Goal: Task Accomplishment & Management: Manage account settings

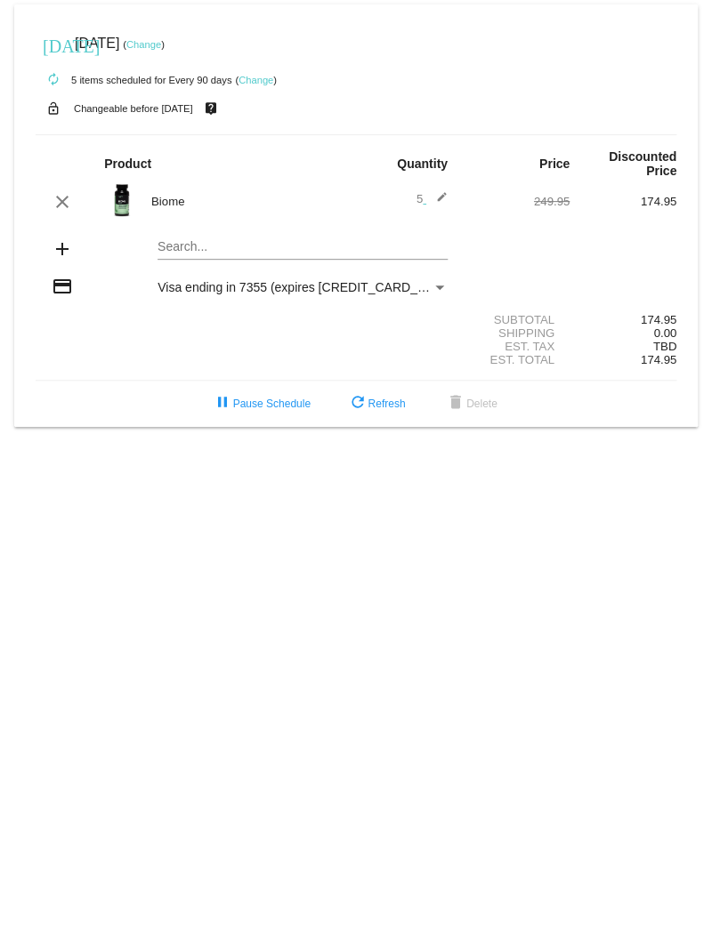
click at [252, 83] on link "Change" at bounding box center [255, 80] width 35 height 11
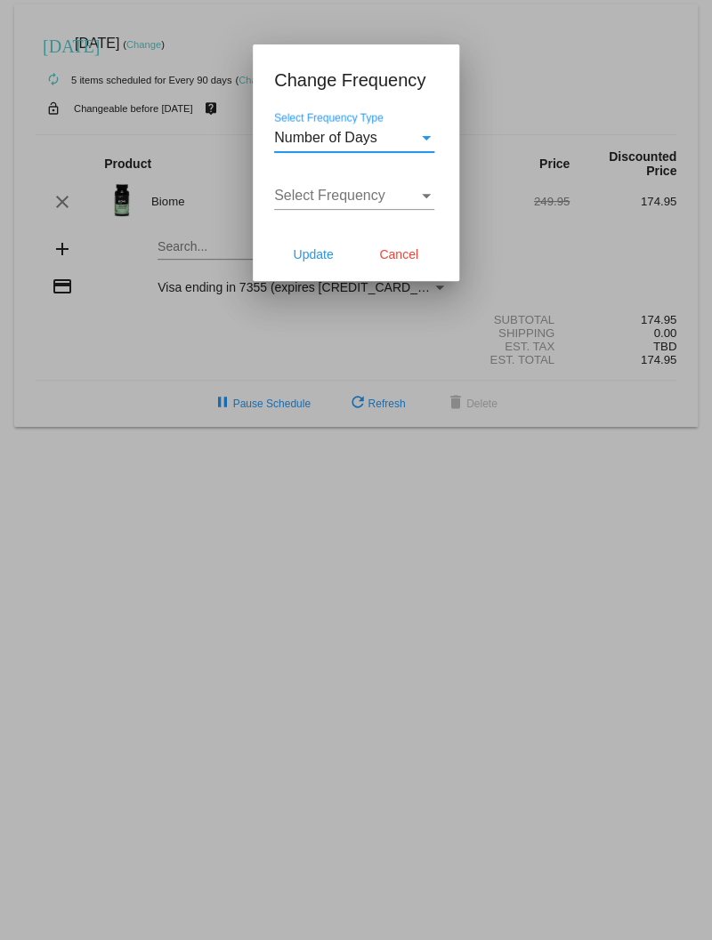
click at [406, 145] on div "Number of Days" at bounding box center [346, 138] width 144 height 16
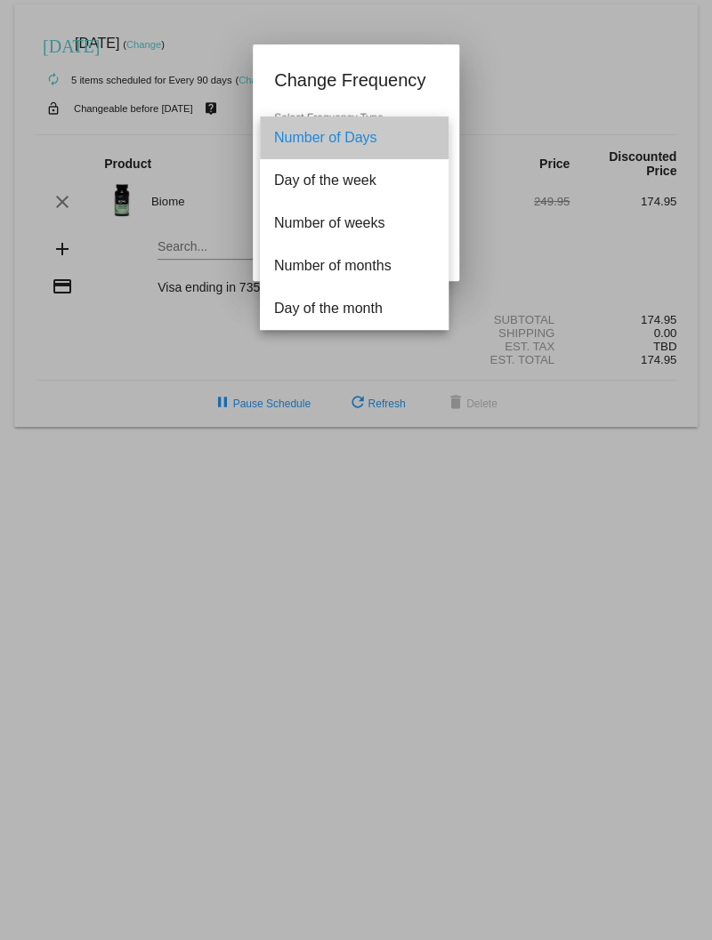
click at [406, 145] on span "Number of Days" at bounding box center [354, 138] width 160 height 43
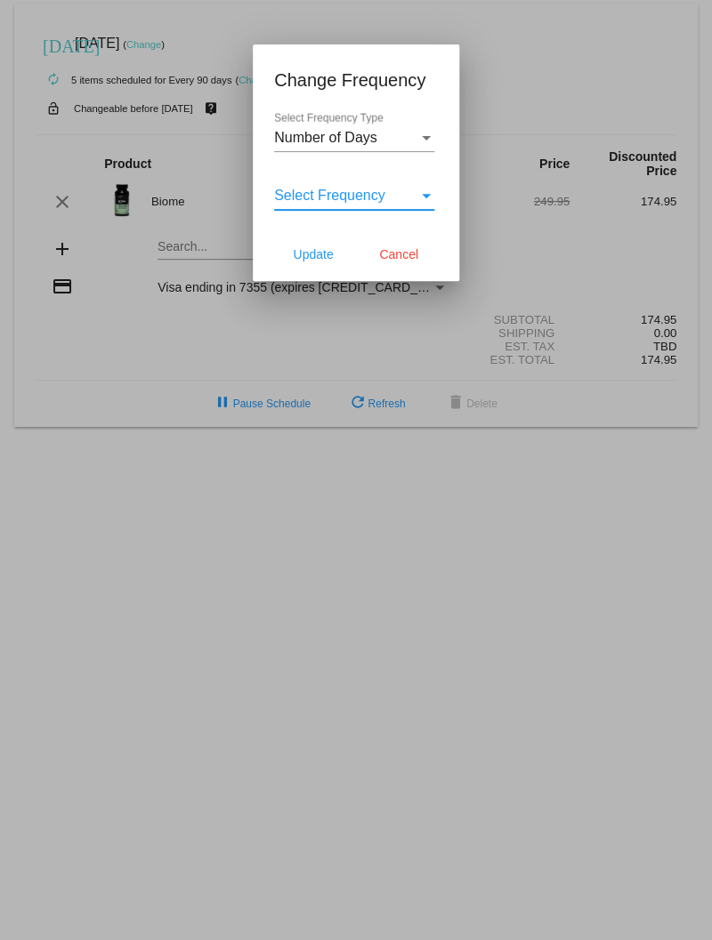
click at [423, 189] on div "Select Frequency" at bounding box center [426, 196] width 16 height 16
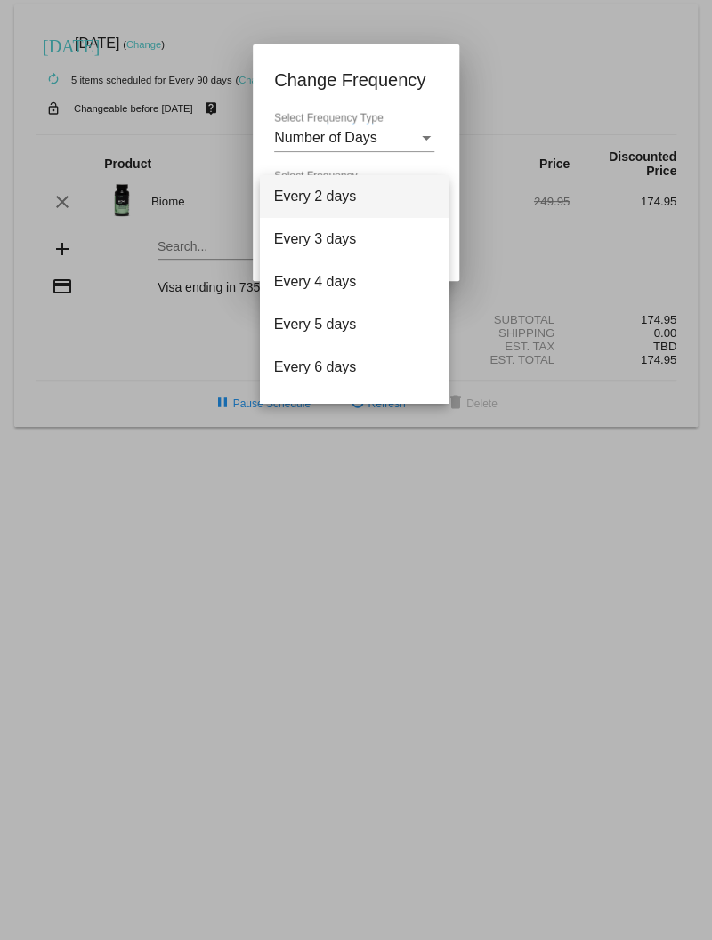
click at [415, 85] on div at bounding box center [356, 470] width 712 height 940
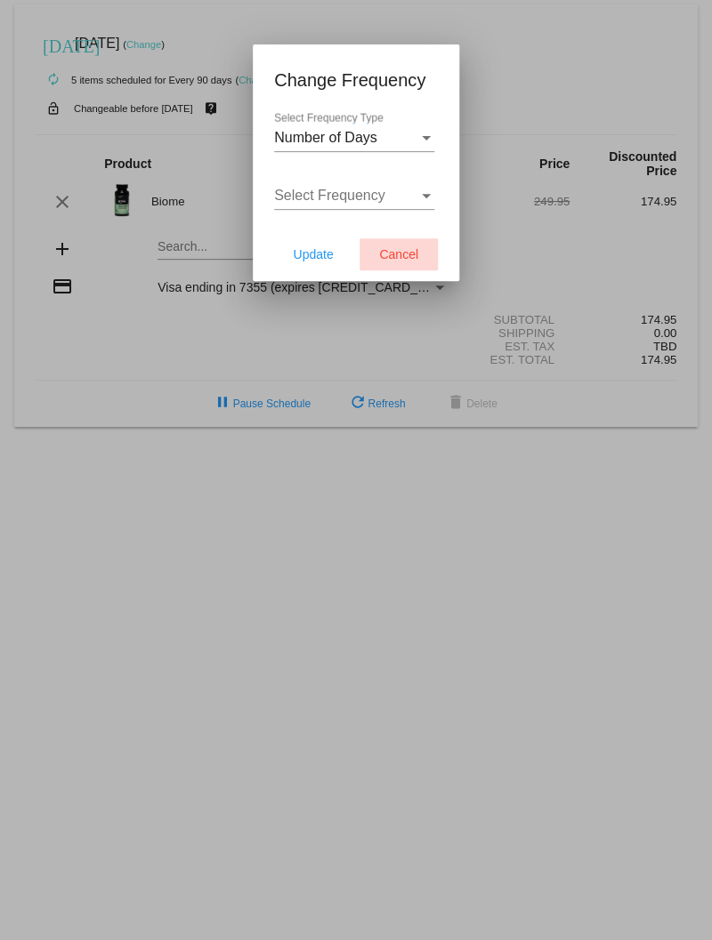
click at [388, 250] on span "Cancel" at bounding box center [398, 254] width 39 height 14
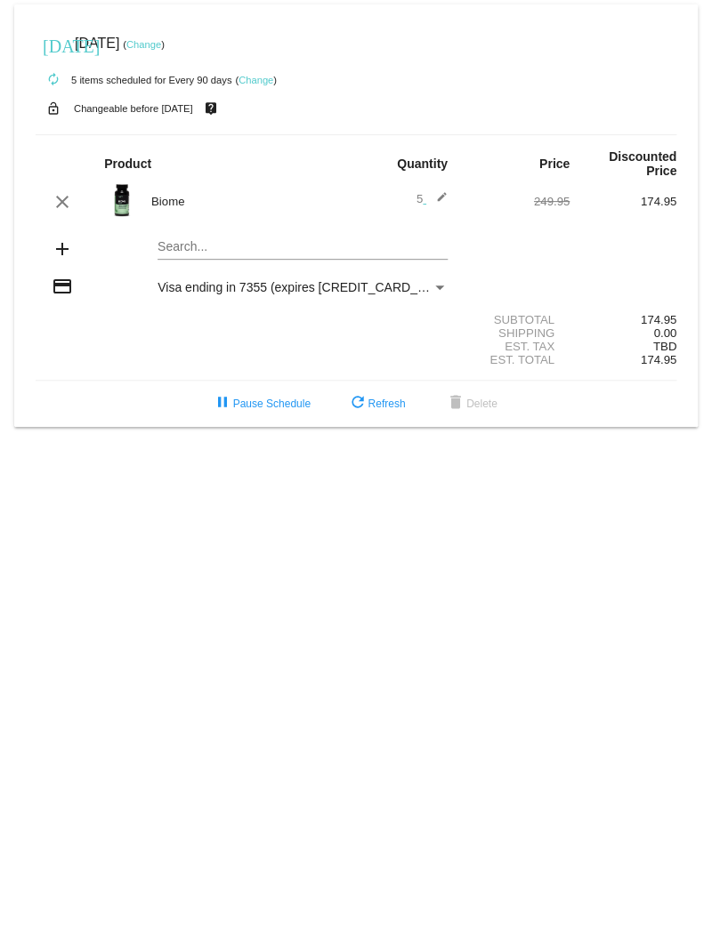
click at [168, 37] on div "[DATE] [DATE] ( Change )" at bounding box center [356, 44] width 640 height 36
click at [161, 46] on link "Change" at bounding box center [143, 44] width 35 height 11
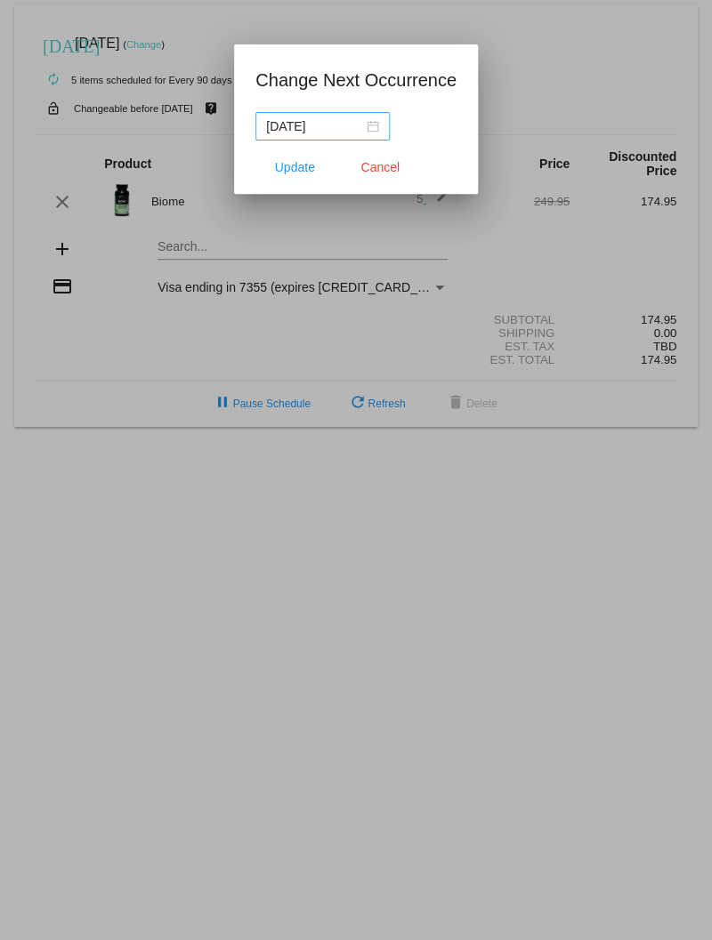
click at [374, 123] on nz-date-picker "[DATE]" at bounding box center [322, 126] width 134 height 28
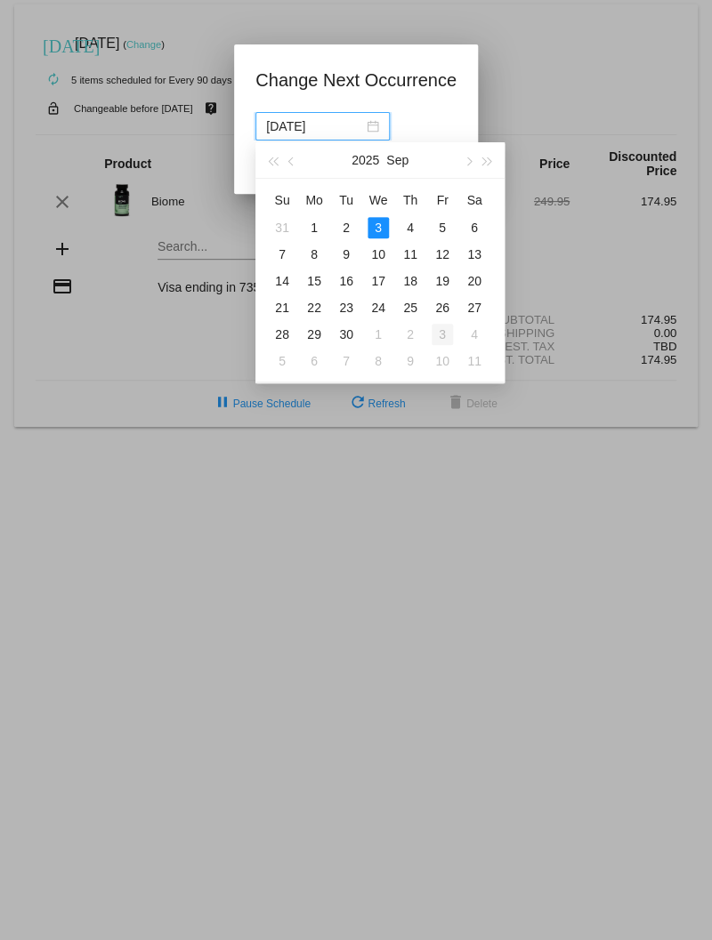
click at [444, 333] on div "3" at bounding box center [441, 334] width 21 height 21
type input "[DATE]"
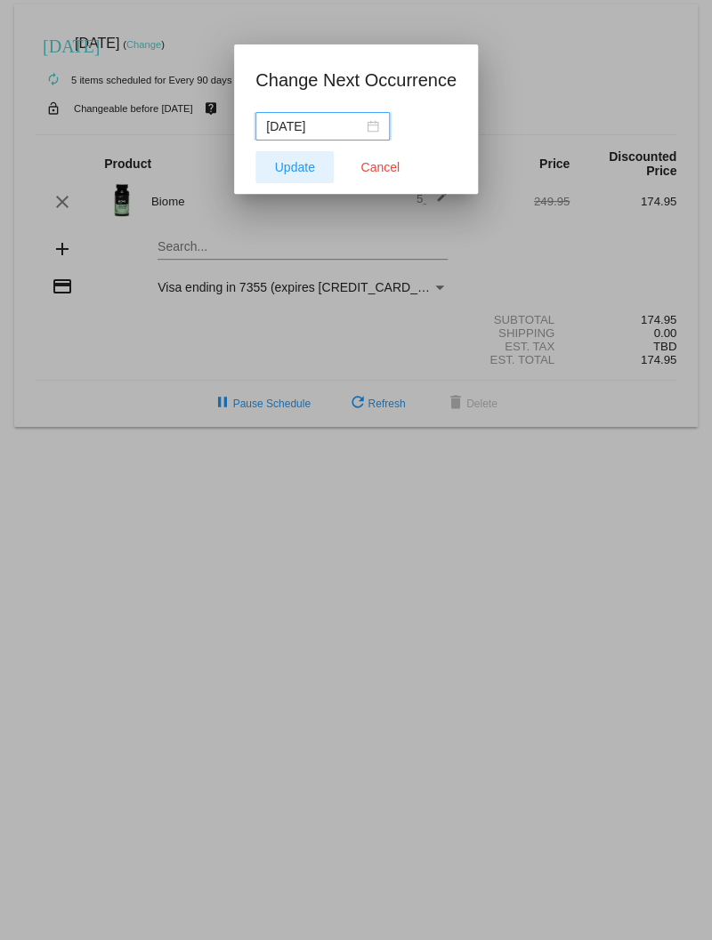
click at [292, 163] on span "Update" at bounding box center [295, 167] width 40 height 14
